Goal: Transaction & Acquisition: Purchase product/service

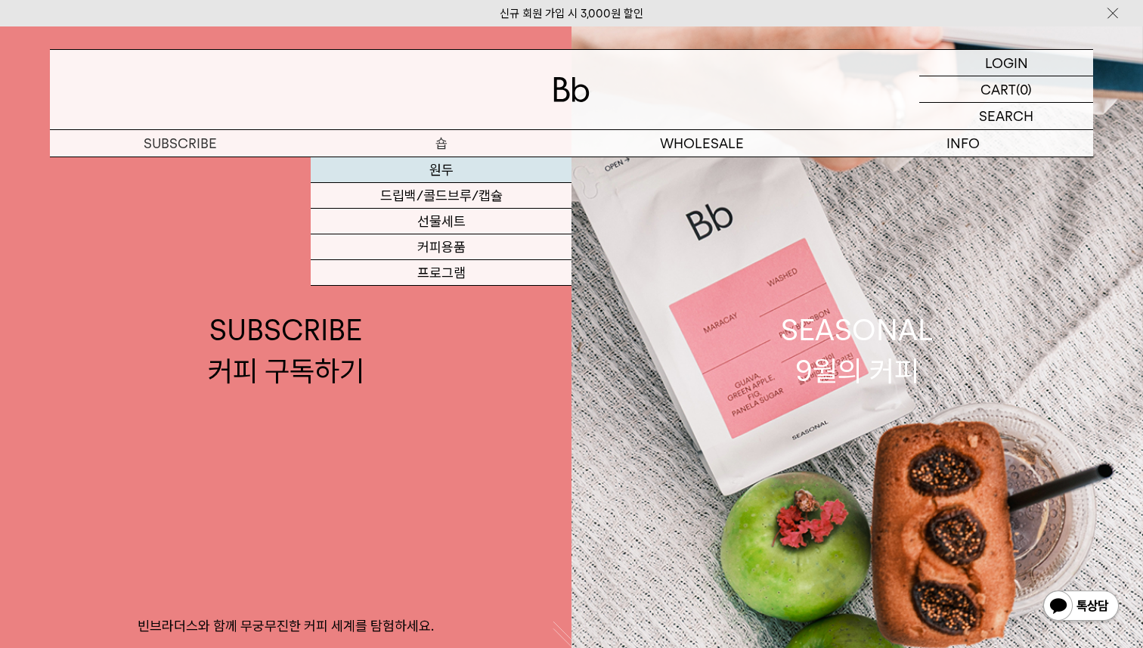
click at [440, 175] on link "원두" at bounding box center [441, 170] width 261 height 26
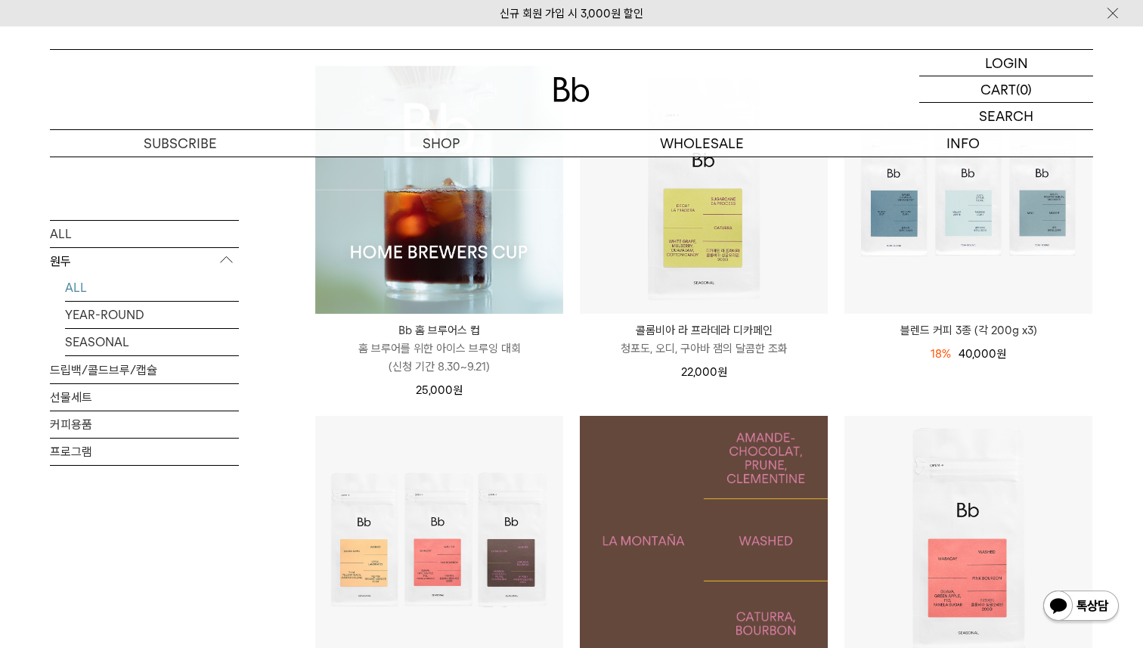
scroll to position [199, 0]
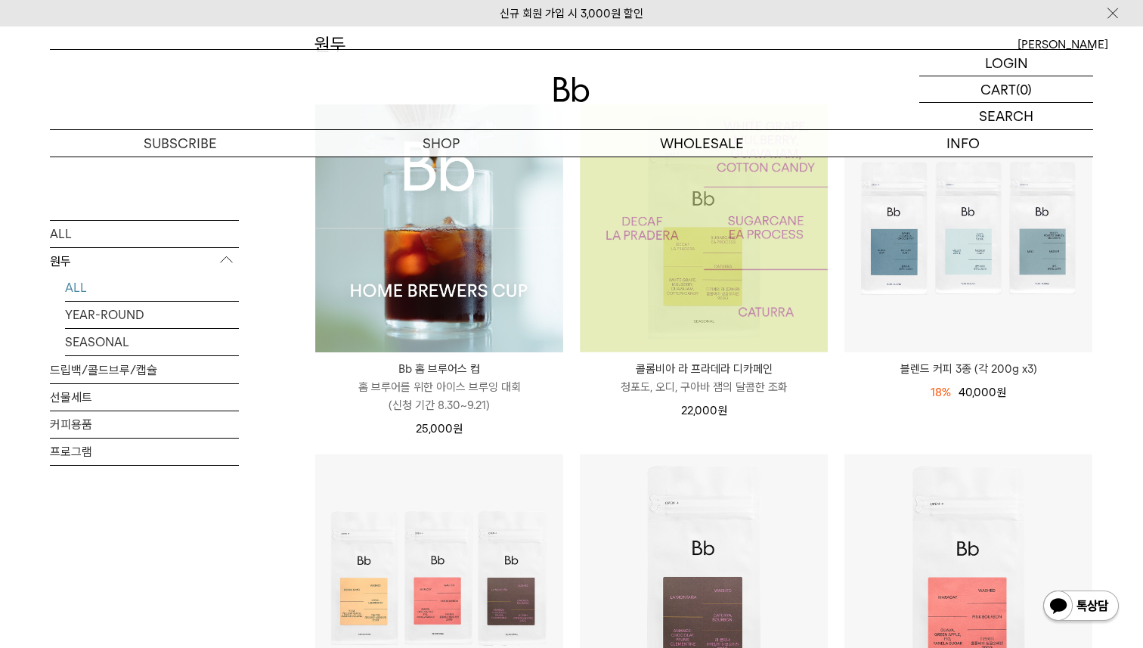
click at [714, 279] on img at bounding box center [704, 228] width 248 height 248
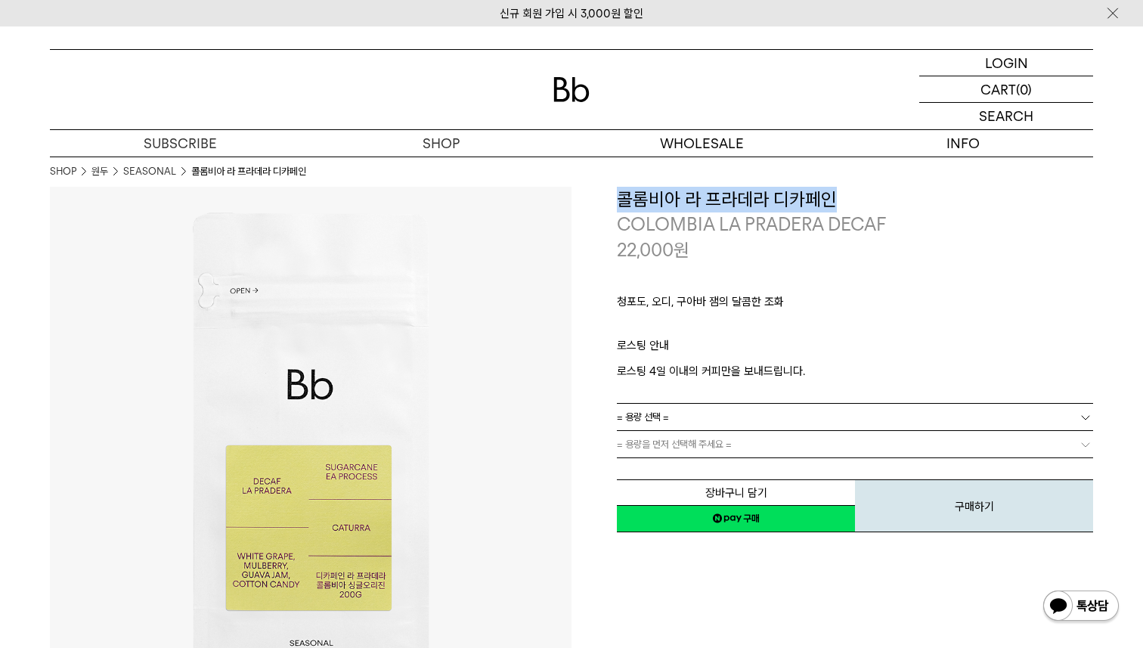
drag, startPoint x: 838, startPoint y: 197, endPoint x: 611, endPoint y: 191, distance: 227.6
click at [611, 191] on div "**********" at bounding box center [832, 361] width 522 height 348
copy h3 "콜롬비아 라 프라데라 디카페인"
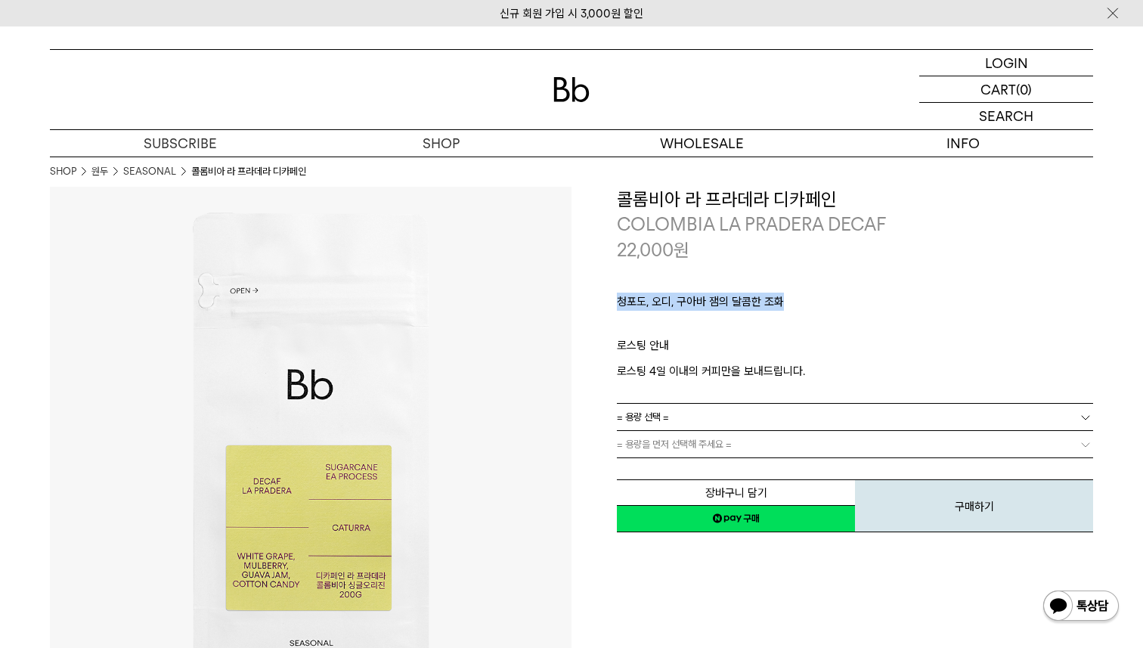
drag, startPoint x: 619, startPoint y: 302, endPoint x: 807, endPoint y: 304, distance: 188.2
click at [808, 305] on p "청포도, 오디, 구아바 잼의 달콤한 조화" at bounding box center [855, 306] width 476 height 26
copy p "청포도, 오디, 구아바 잼의 달콤한 조화"
